Goal: Task Accomplishment & Management: Use online tool/utility

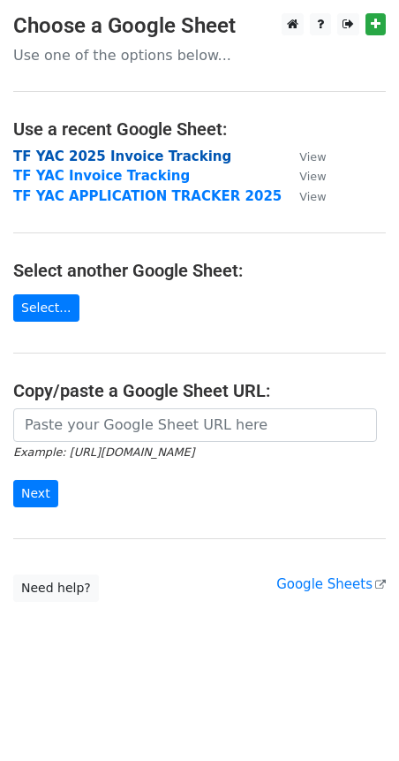
click at [154, 150] on strong "TF YAC 2025 Invoice Tracking" at bounding box center [122, 156] width 218 height 16
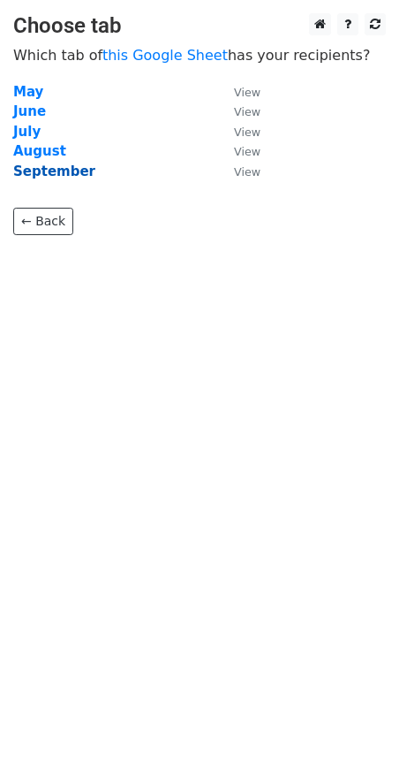
click at [66, 173] on strong "September" at bounding box center [54, 171] width 82 height 16
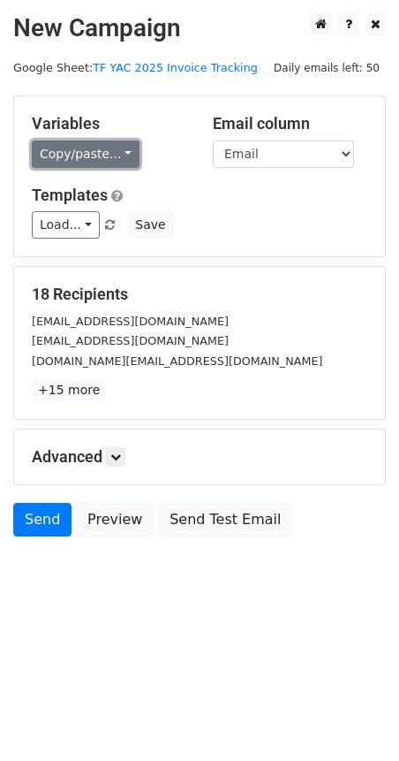
click at [99, 154] on link "Copy/paste..." at bounding box center [86, 154] width 108 height 27
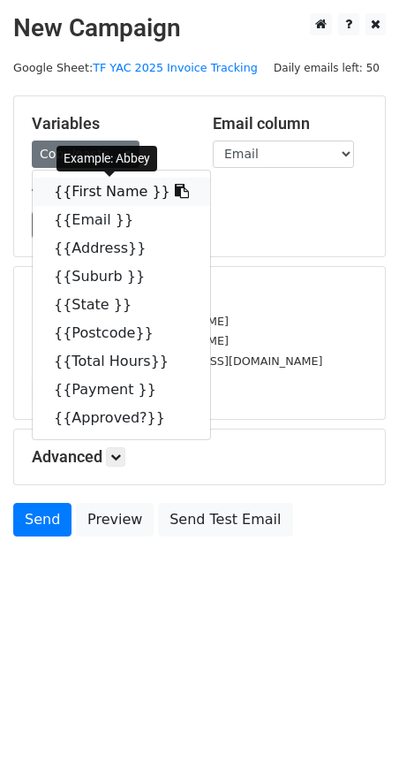
click at [87, 194] on link "{{First Name }}" at bounding box center [122, 192] width 178 height 28
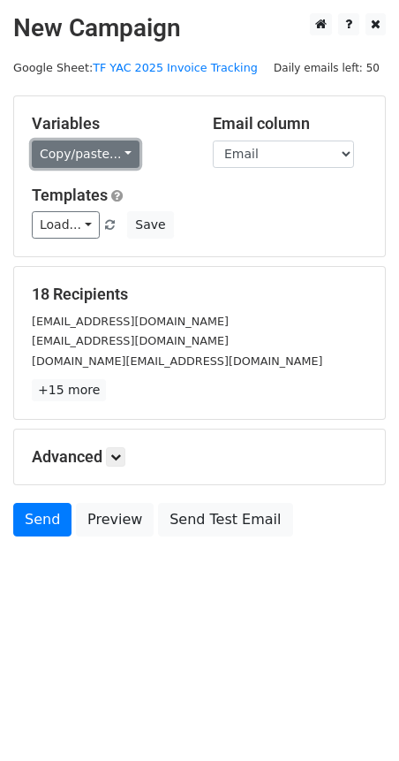
click at [75, 148] on link "Copy/paste..." at bounding box center [86, 154] width 108 height 27
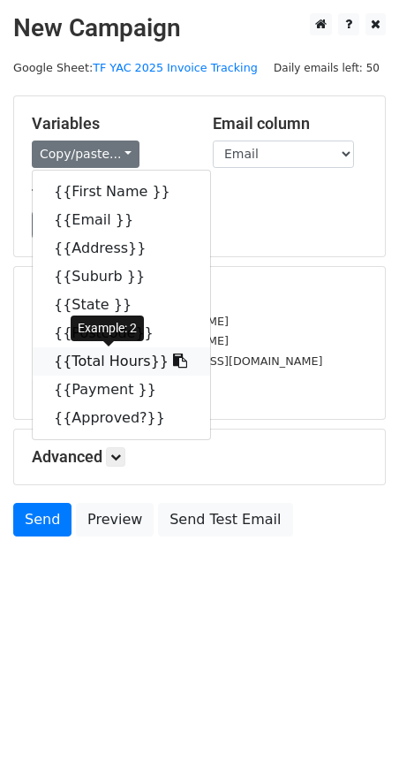
click at [105, 363] on link "{{Total Hours}}" at bounding box center [122, 361] width 178 height 28
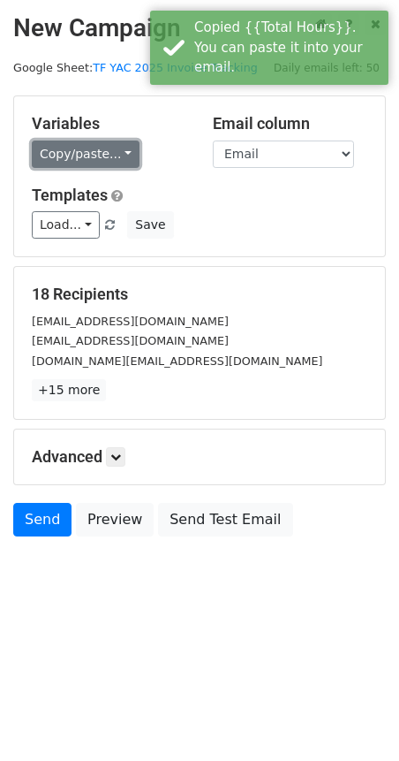
click at [76, 156] on link "Copy/paste..." at bounding box center [86, 154] width 108 height 27
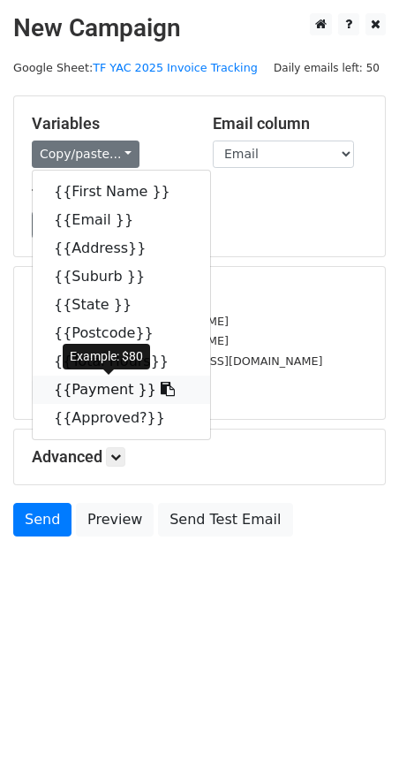
click at [122, 390] on link "{{Payment }}" at bounding box center [122, 390] width 178 height 28
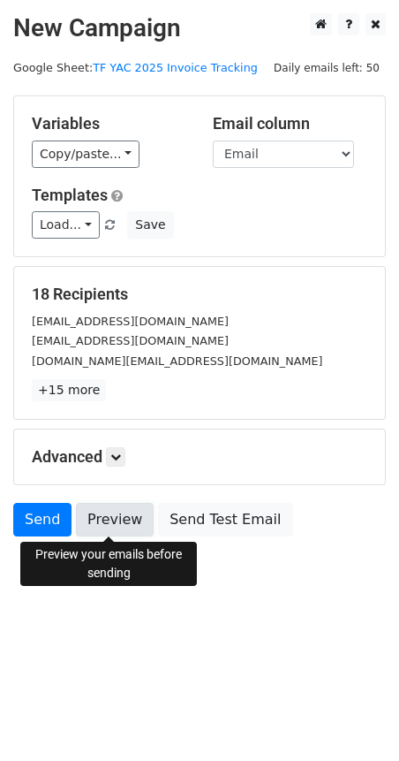
click at [118, 522] on link "Preview" at bounding box center [115, 520] width 78 height 34
click at [123, 533] on link "Preview" at bounding box center [115, 520] width 78 height 34
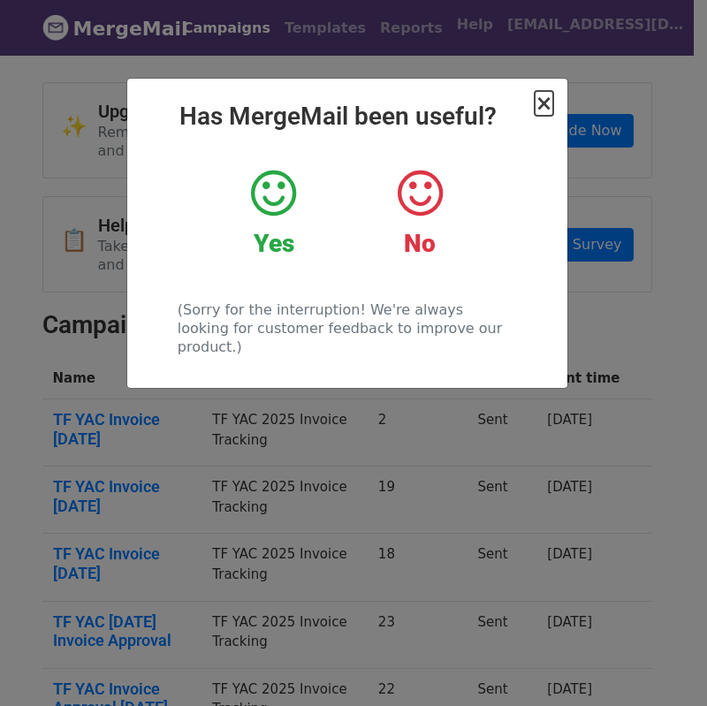
click at [549, 103] on span "×" at bounding box center [544, 103] width 18 height 25
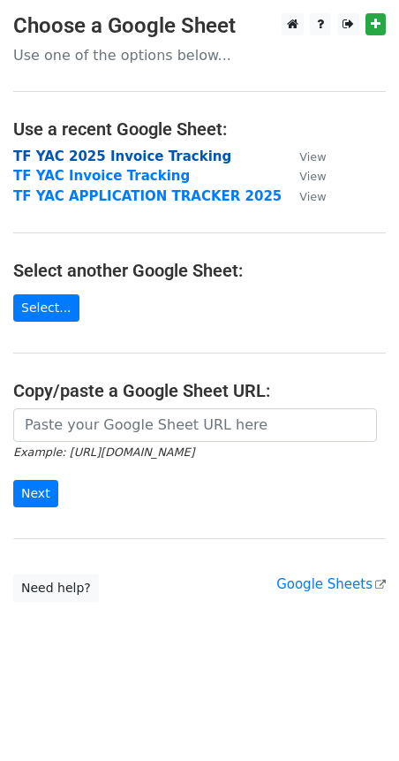
click at [186, 155] on strong "TF YAC 2025 Invoice Tracking" at bounding box center [122, 156] width 218 height 16
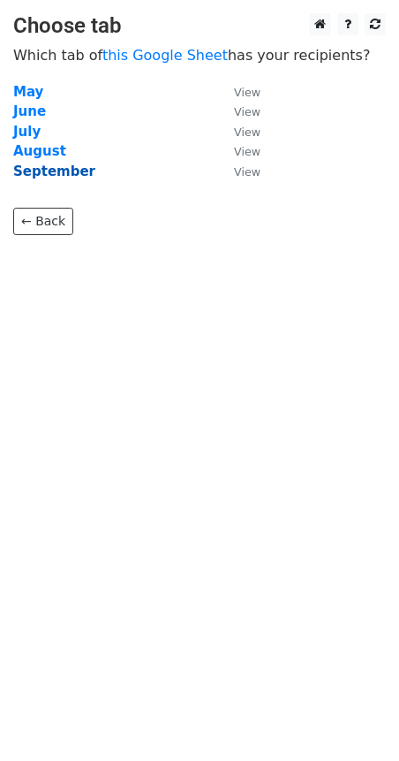
click at [84, 171] on strong "September" at bounding box center [54, 171] width 82 height 16
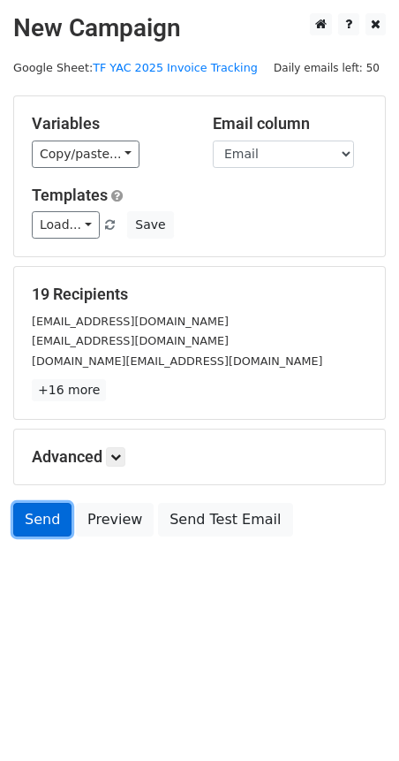
click at [56, 527] on link "Send" at bounding box center [42, 520] width 58 height 34
